Goal: Task Accomplishment & Management: Manage account settings

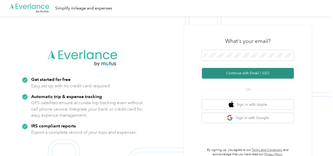
drag, startPoint x: 236, startPoint y: 73, endPoint x: 52, endPoint y: 23, distance: 190.4
click at [236, 74] on button "Continue with Email / SSO" at bounding box center [248, 73] width 92 height 11
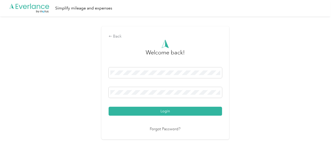
drag, startPoint x: 191, startPoint y: 108, endPoint x: 242, endPoint y: 105, distance: 51.9
click at [191, 108] on button "Login" at bounding box center [165, 111] width 113 height 9
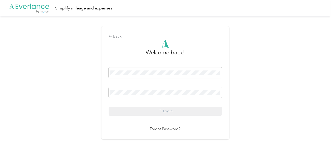
click at [273, 100] on div "Back Welcome back! Login Forgot Password?" at bounding box center [165, 84] width 330 height 137
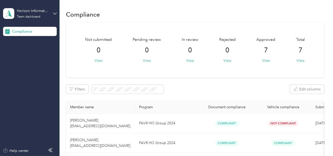
drag, startPoint x: 53, startPoint y: 12, endPoint x: 53, endPoint y: 18, distance: 6.1
click at [53, 13] on icon at bounding box center [55, 14] width 4 height 4
click at [29, 52] on div "Log out" at bounding box center [57, 53] width 100 height 9
